Goal: Find specific page/section: Find specific page/section

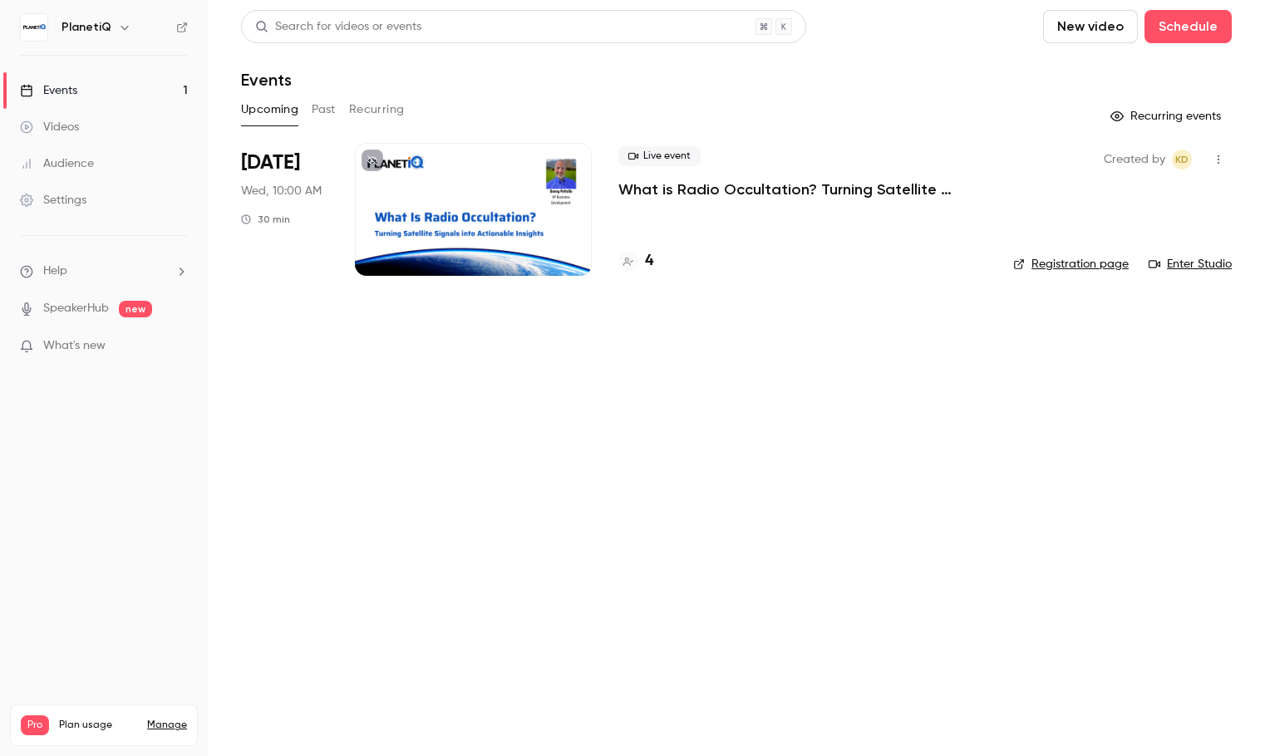
click at [651, 264] on h4 "4" at bounding box center [649, 261] width 8 height 22
